Goal: Transaction & Acquisition: Book appointment/travel/reservation

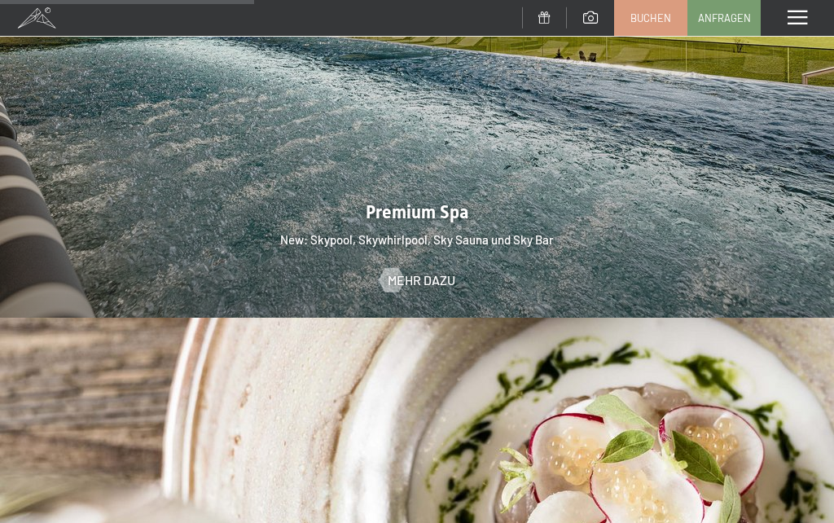
scroll to position [2109, 0]
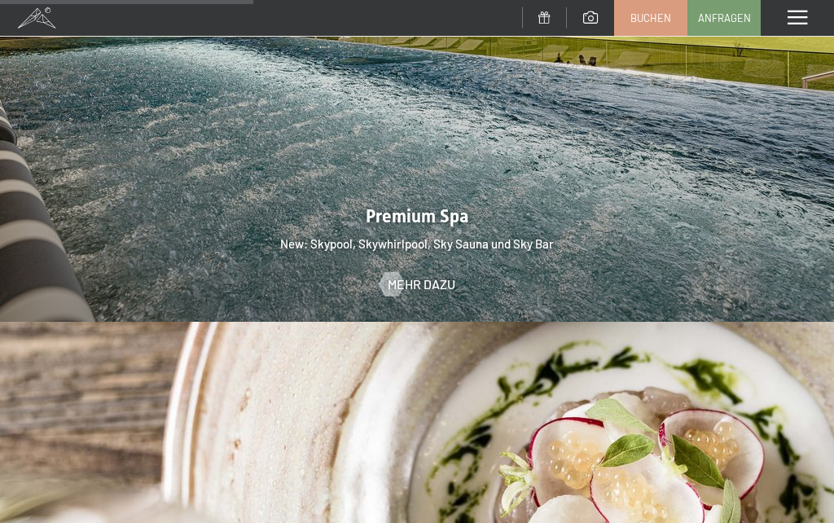
click at [800, 17] on span at bounding box center [797, 18] width 20 height 15
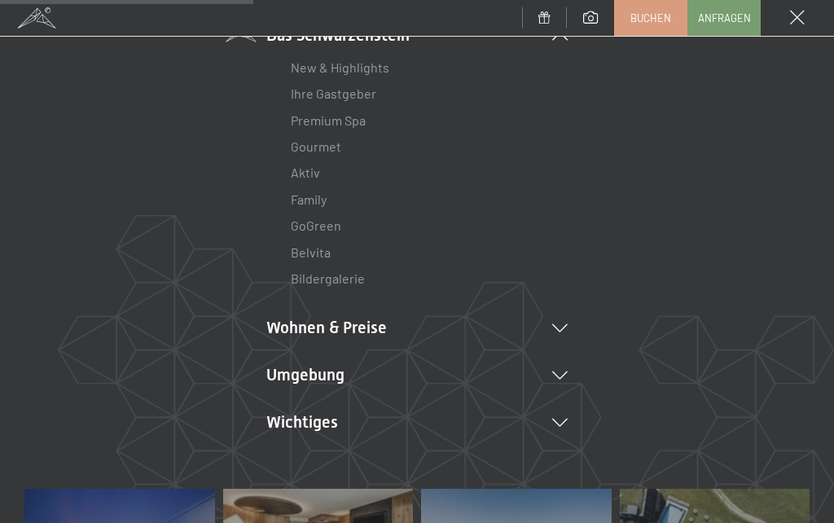
scroll to position [156, 0]
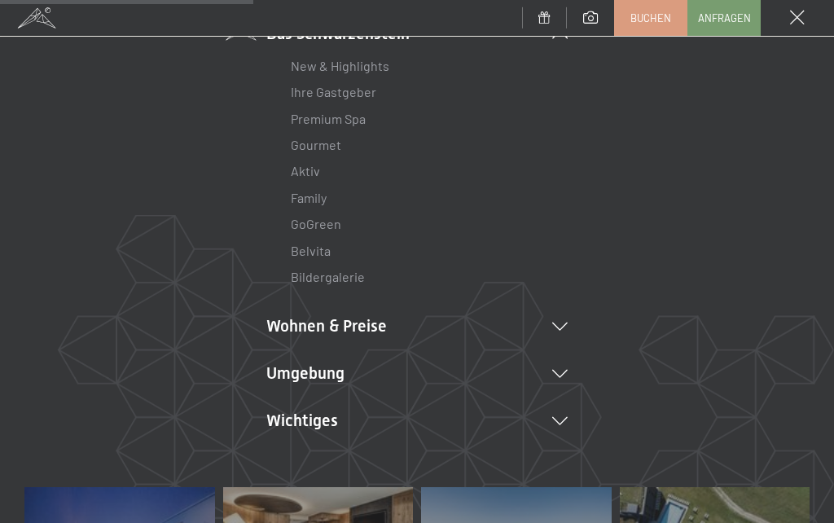
click at [563, 323] on icon at bounding box center [559, 326] width 15 height 8
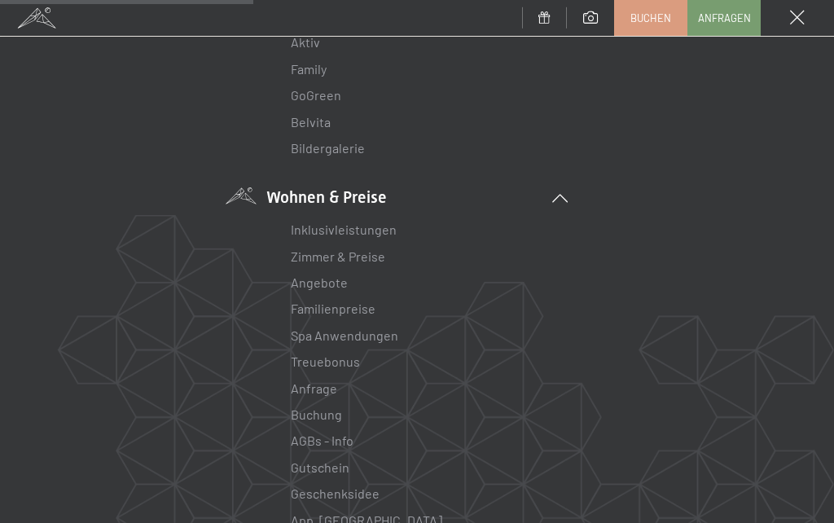
scroll to position [294, 0]
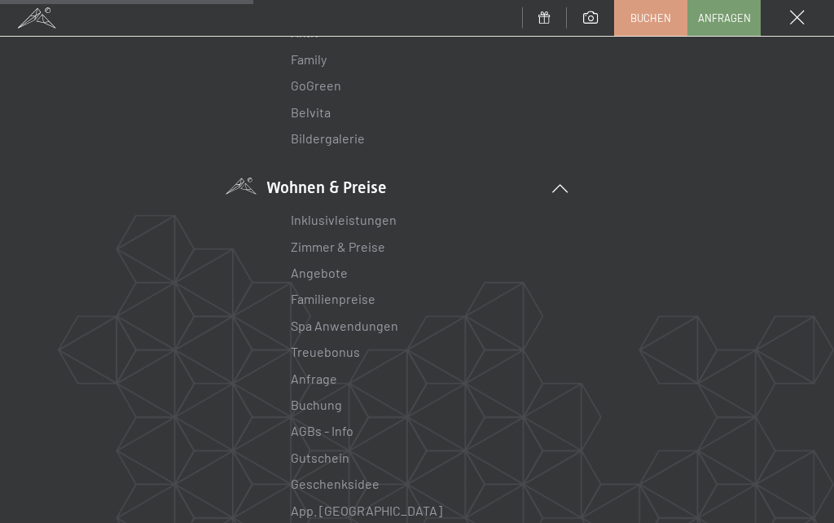
click at [323, 270] on link "Angebote" at bounding box center [319, 272] width 57 height 15
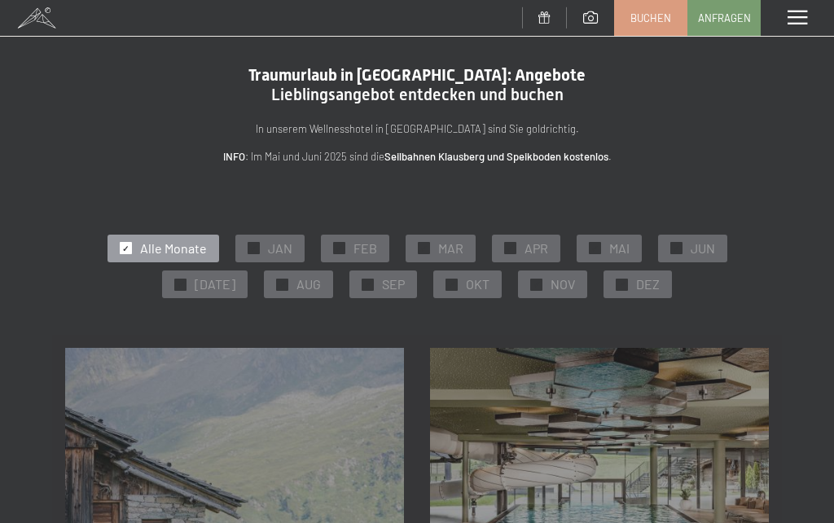
click at [466, 285] on span "OKT" at bounding box center [478, 284] width 24 height 18
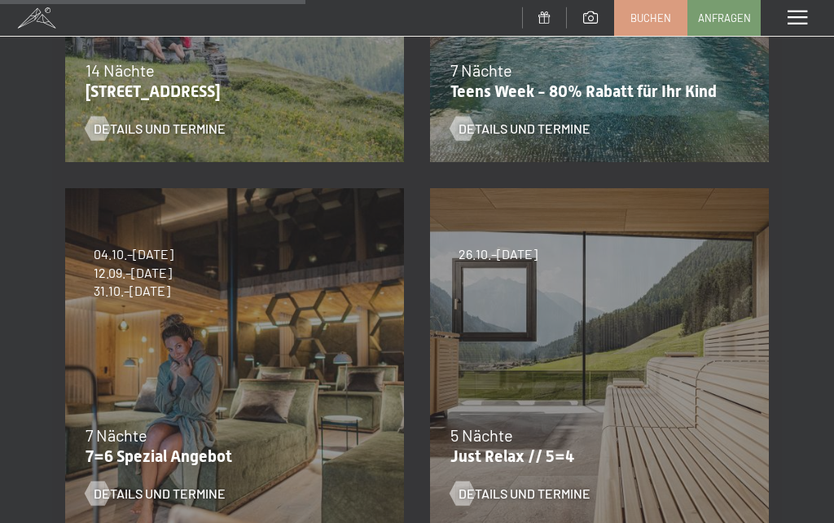
scroll to position [525, 0]
click at [192, 432] on div "7 Nächte" at bounding box center [230, 434] width 290 height 23
click at [164, 498] on span "Details und Termine" at bounding box center [160, 493] width 132 height 18
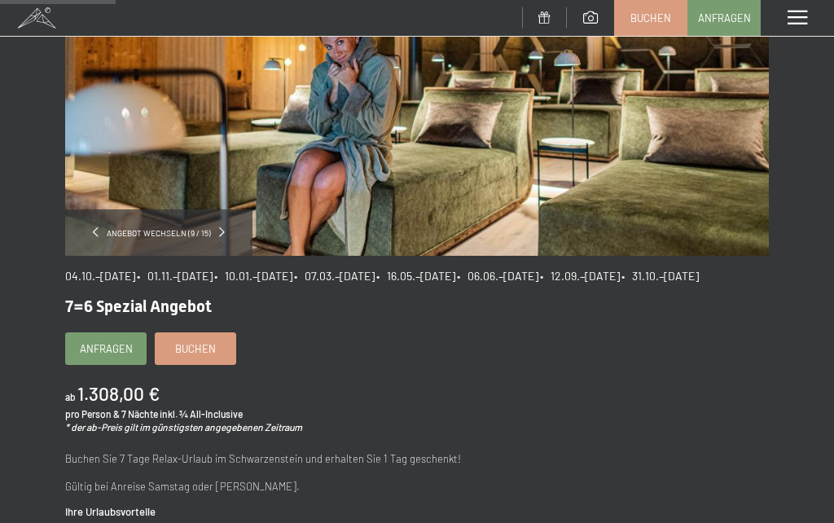
scroll to position [272, 0]
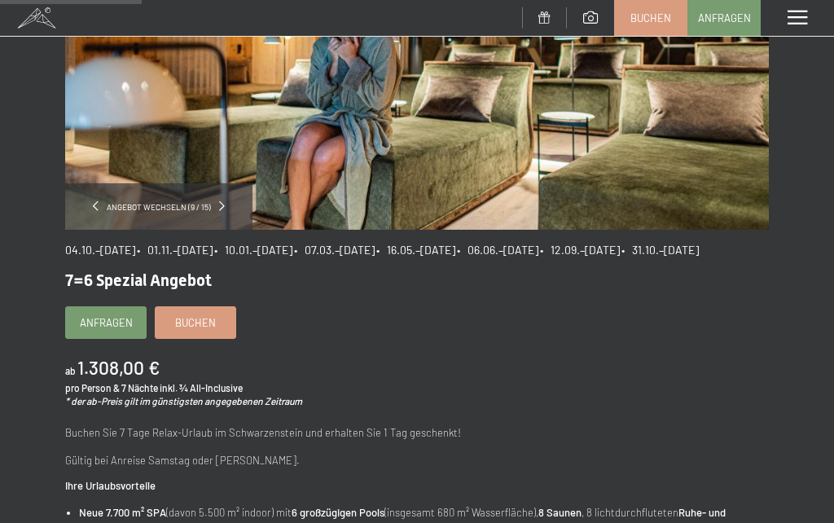
click at [191, 330] on span "Buchen" at bounding box center [195, 322] width 41 height 15
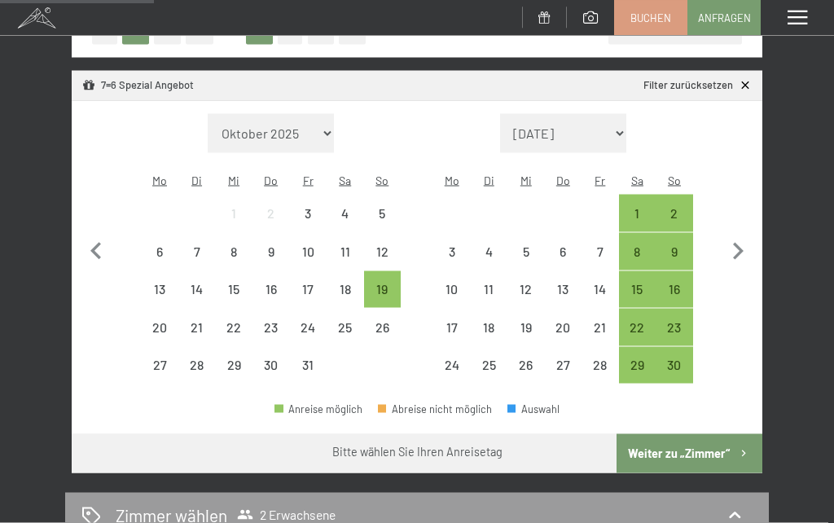
scroll to position [313, 0]
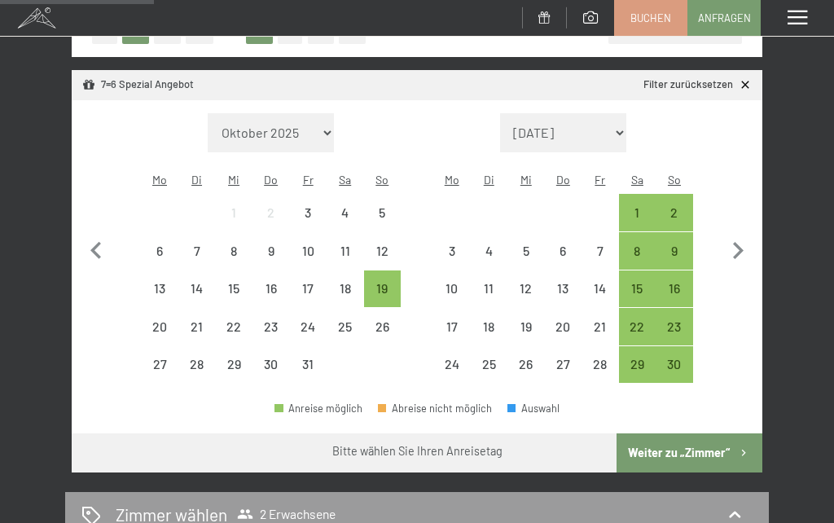
click at [347, 282] on div "18" at bounding box center [345, 299] width 34 height 34
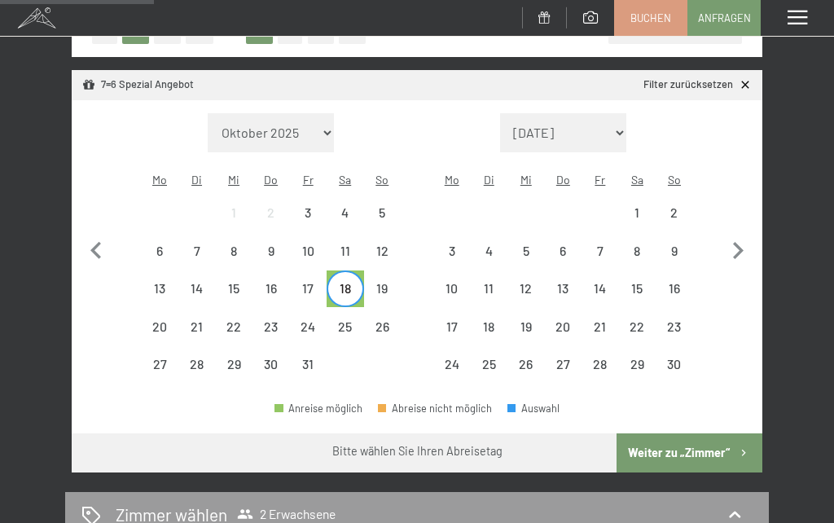
click at [346, 320] on div "25" at bounding box center [345, 337] width 34 height 34
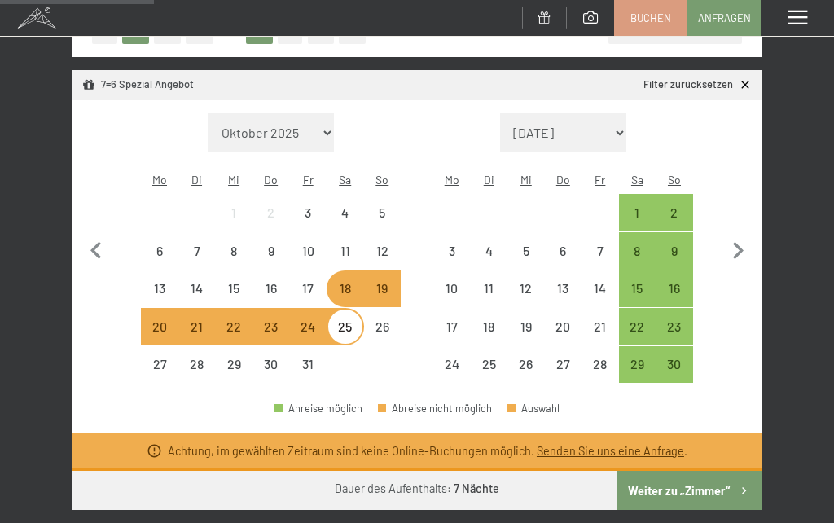
click at [695, 471] on button "Weiter zu „Zimmer“" at bounding box center [689, 490] width 146 height 39
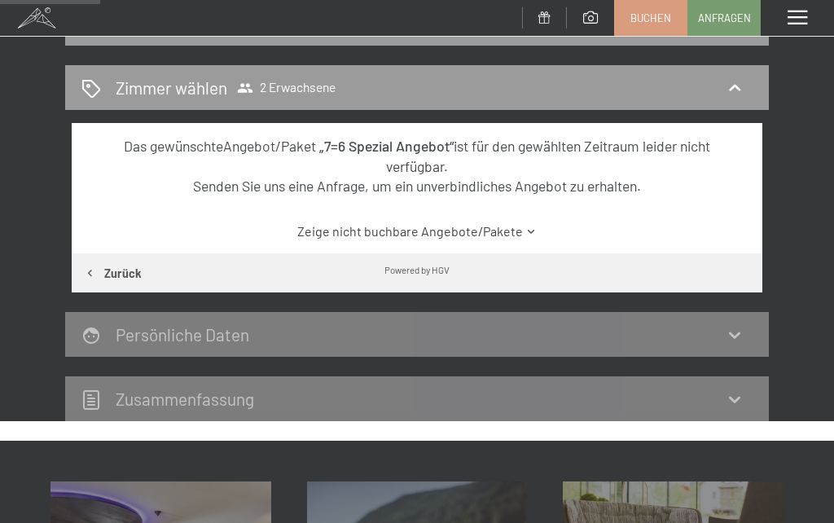
click at [114, 274] on button "Zurück" at bounding box center [112, 272] width 81 height 39
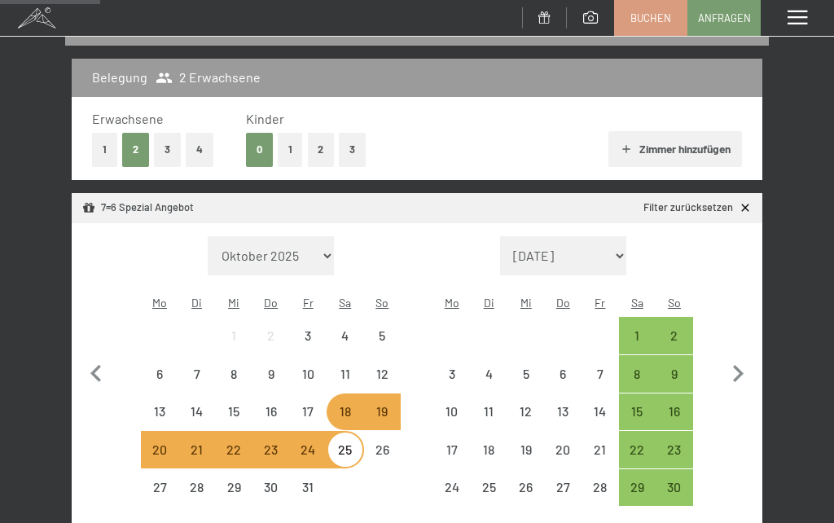
click at [312, 405] on div "17" at bounding box center [308, 422] width 34 height 34
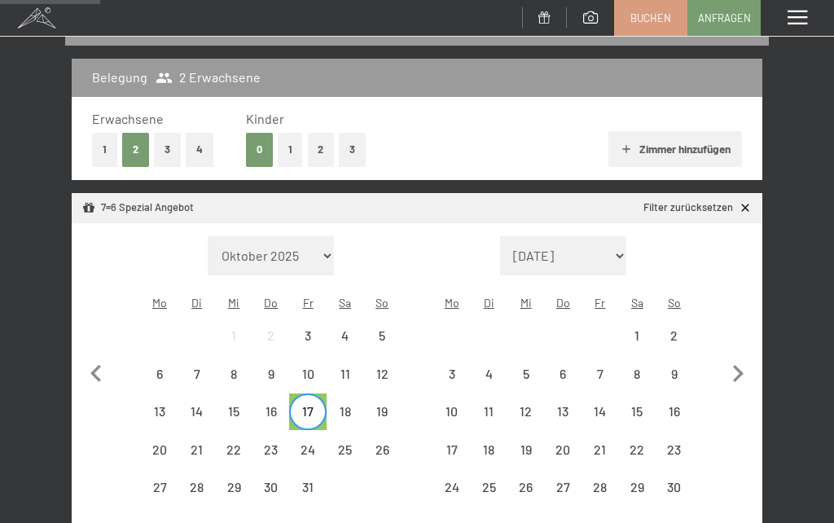
click at [315, 443] on div "24" at bounding box center [308, 460] width 34 height 34
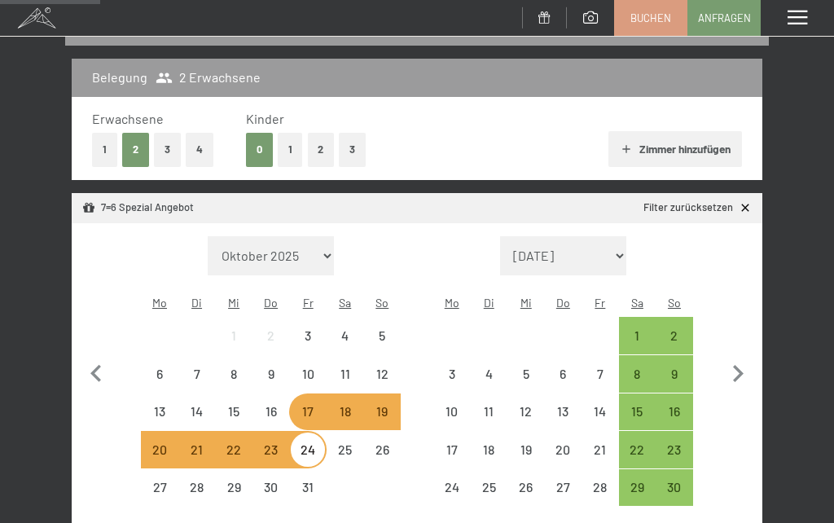
click at [391, 367] on div "12" at bounding box center [383, 384] width 34 height 34
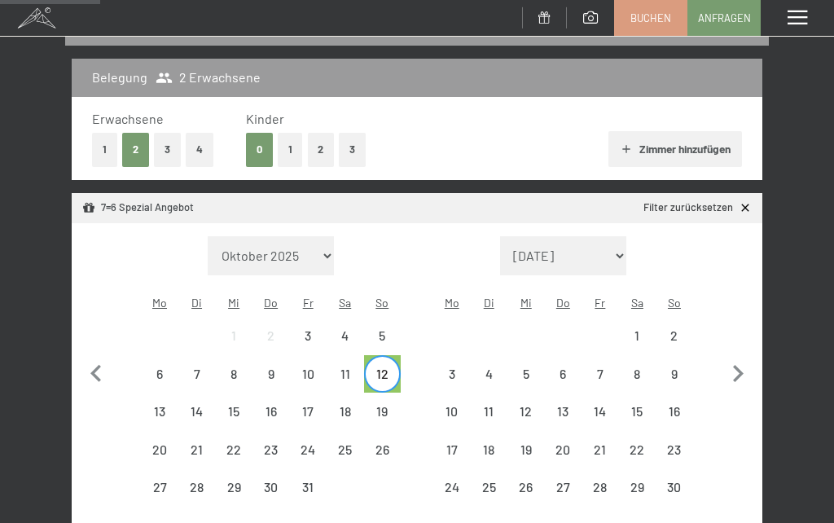
click at [384, 405] on div "19" at bounding box center [383, 422] width 34 height 34
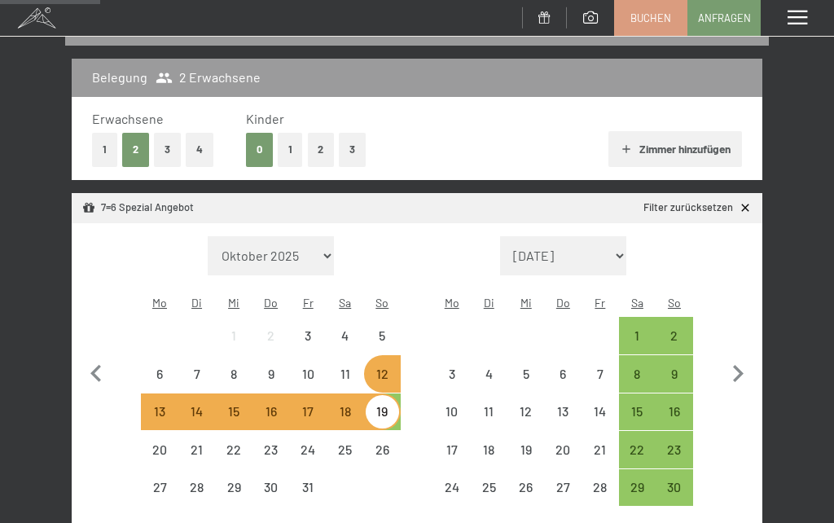
click at [348, 367] on div "11" at bounding box center [345, 384] width 34 height 34
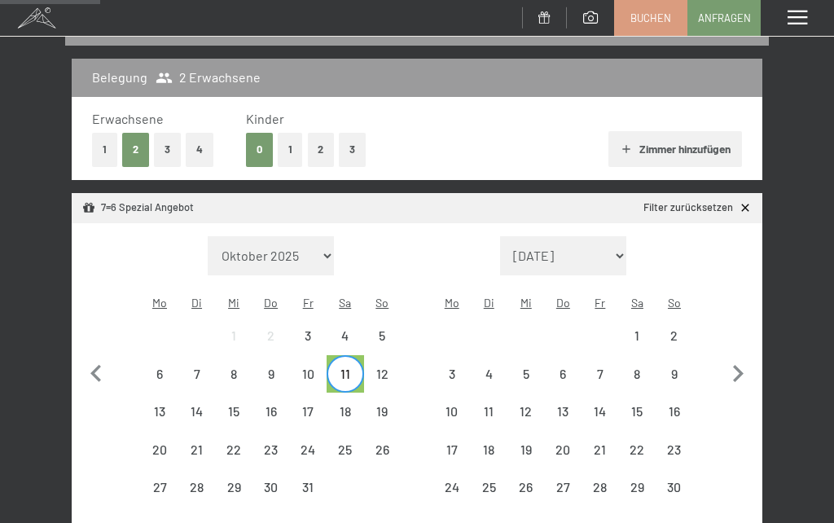
click at [345, 405] on div "18" at bounding box center [345, 422] width 34 height 34
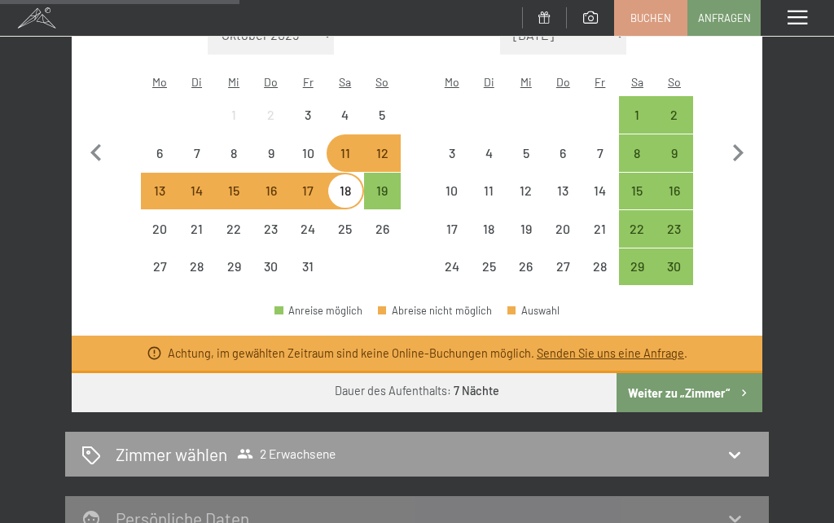
scroll to position [429, 0]
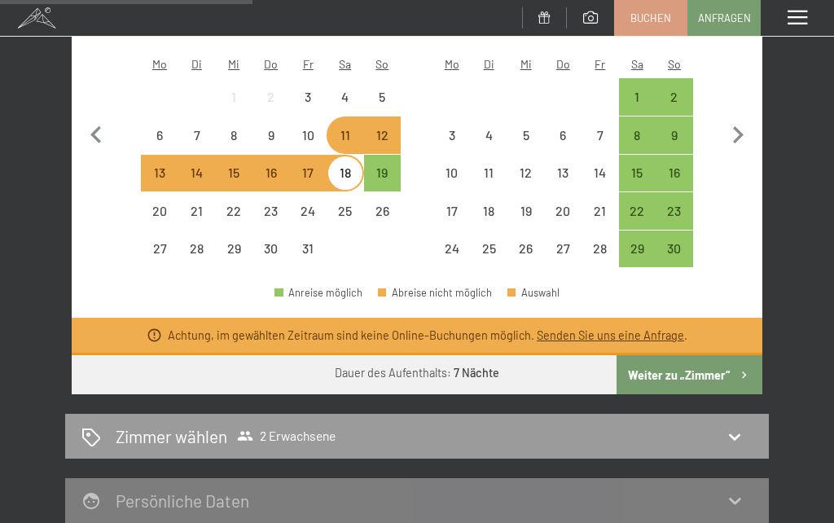
click at [679, 355] on button "Weiter zu „Zimmer“" at bounding box center [689, 374] width 146 height 39
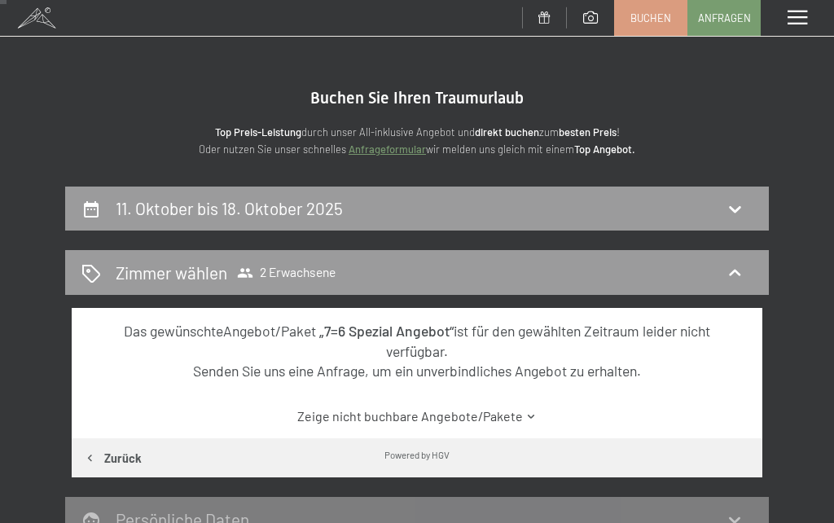
scroll to position [0, 0]
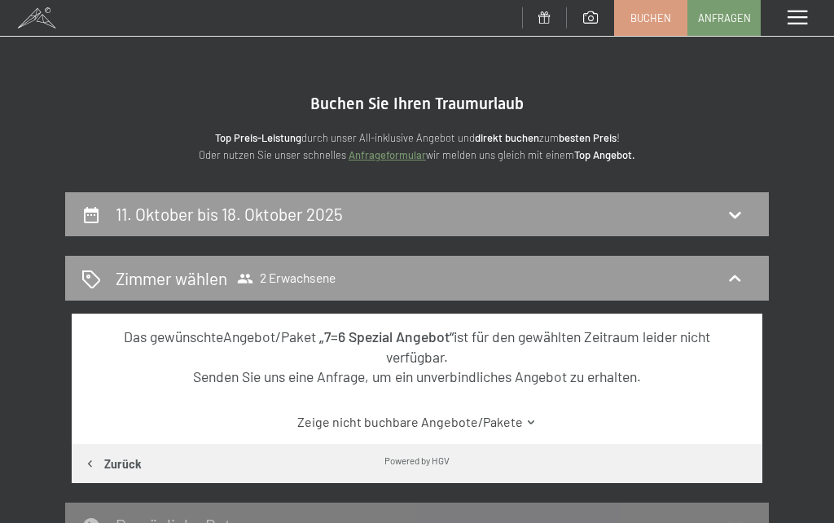
click at [734, 277] on icon at bounding box center [735, 279] width 20 height 20
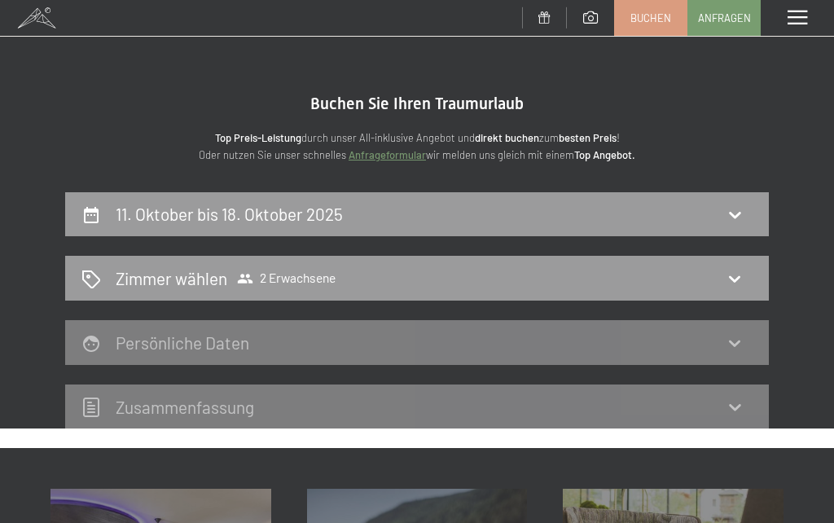
click at [639, 20] on span "Buchen" at bounding box center [650, 18] width 41 height 15
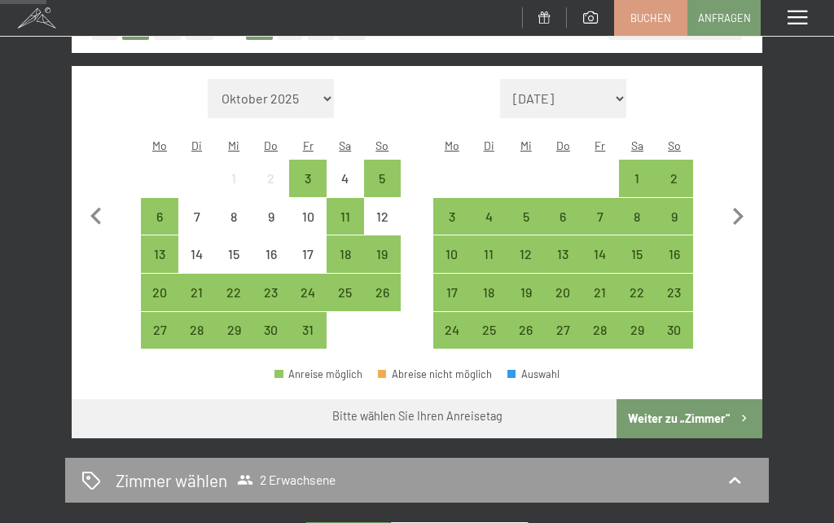
click at [387, 248] on div "19" at bounding box center [383, 265] width 34 height 34
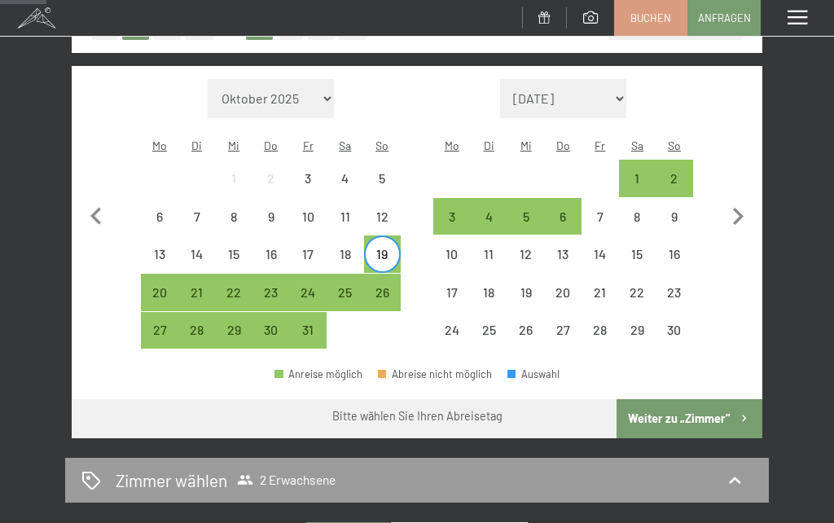
click at [387, 286] on div "26" at bounding box center [383, 303] width 34 height 34
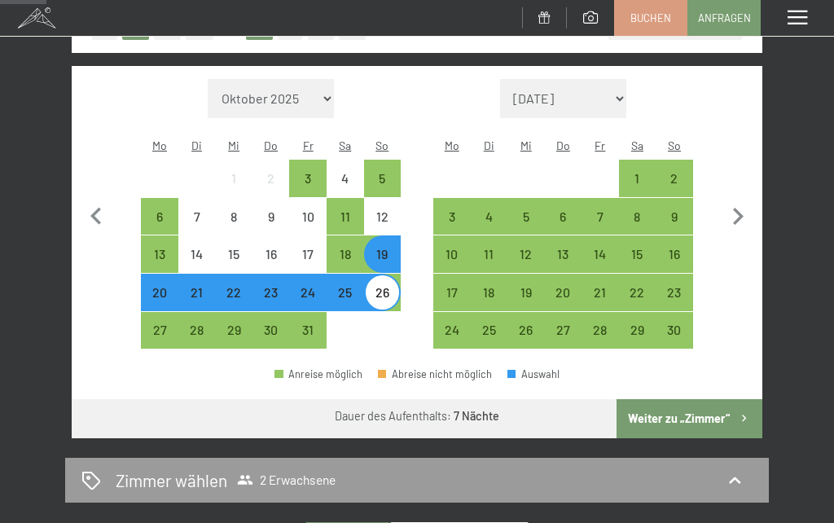
click at [692, 399] on button "Weiter zu „Zimmer“" at bounding box center [689, 418] width 146 height 39
